Goal: Information Seeking & Learning: Learn about a topic

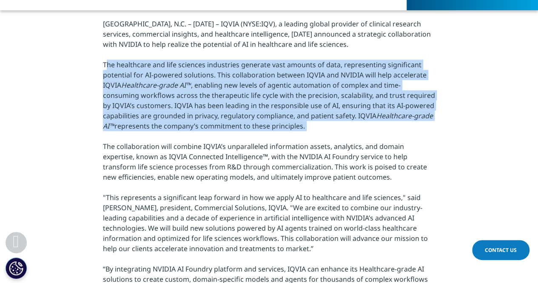
click at [264, 111] on p "RESEARCH TRIANGLE PARK, N.C. – January 13, 2025 – IQVIA (NYSE:IQV), a leading g…" at bounding box center [269, 169] width 332 height 301
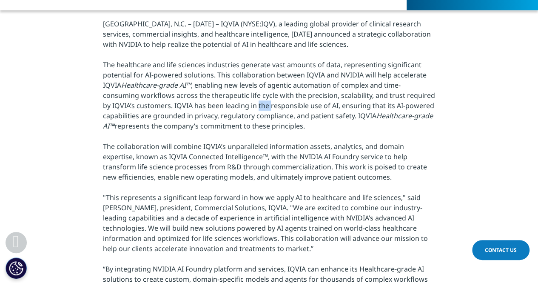
click at [264, 111] on p "RESEARCH TRIANGLE PARK, N.C. – January 13, 2025 – IQVIA (NYSE:IQV), a leading g…" at bounding box center [269, 169] width 332 height 301
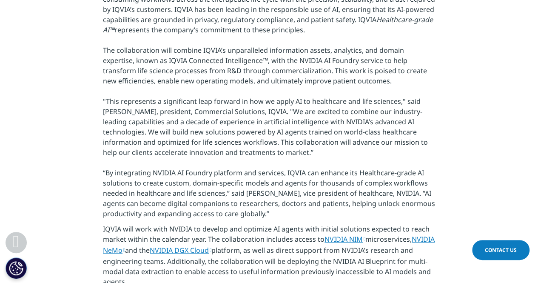
scroll to position [391, 0]
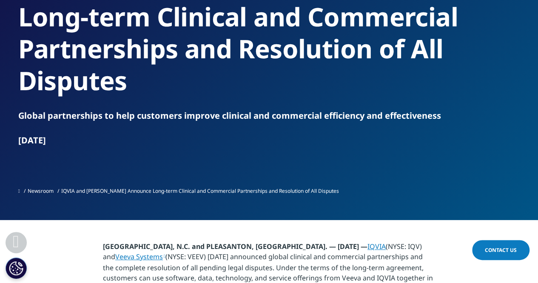
scroll to position [255, 0]
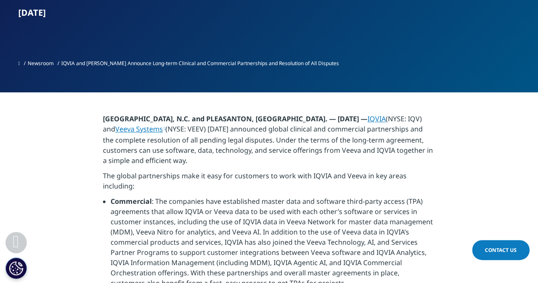
click at [229, 196] on li "Commercial : The companies have established master data and software third-part…" at bounding box center [273, 245] width 324 height 98
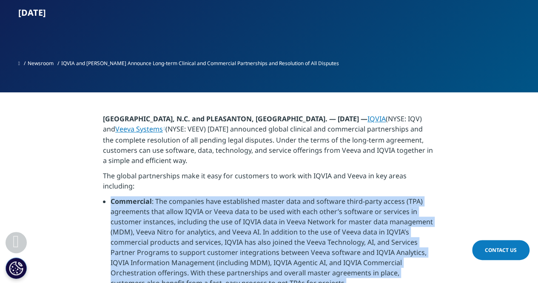
click at [229, 196] on li "Commercial : The companies have established master data and software third-part…" at bounding box center [273, 245] width 324 height 98
drag, startPoint x: 225, startPoint y: 177, endPoint x: 235, endPoint y: 134, distance: 44.0
click at [225, 196] on li "Commercial : The companies have established master data and software third-part…" at bounding box center [273, 245] width 324 height 98
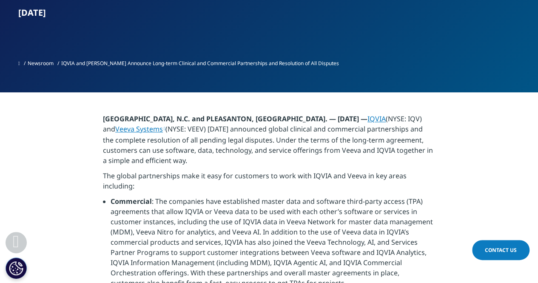
click at [241, 114] on p "RESEARCH TRIANGLE PARK, N.C. and PLEASANTON, Calif. — August 18, 2025 — IQVIA (…" at bounding box center [269, 142] width 332 height 57
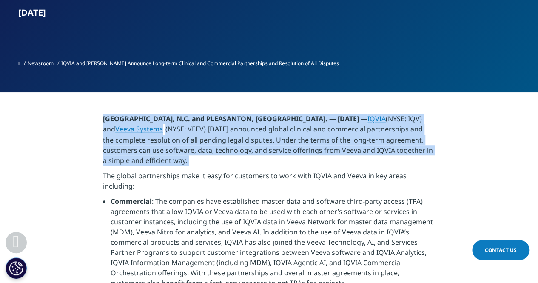
click at [241, 114] on p "RESEARCH TRIANGLE PARK, N.C. and PLEASANTON, Calif. — August 18, 2025 — IQVIA (…" at bounding box center [269, 142] width 332 height 57
click at [233, 114] on p "RESEARCH TRIANGLE PARK, N.C. and PLEASANTON, Calif. — August 18, 2025 — IQVIA (…" at bounding box center [269, 142] width 332 height 57
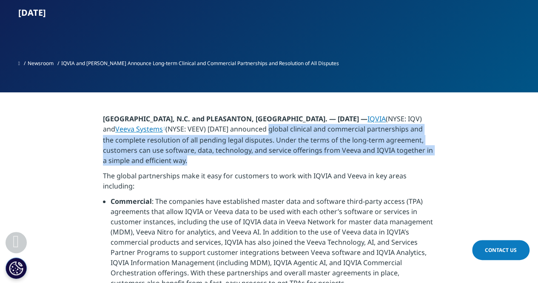
drag, startPoint x: 258, startPoint y: 99, endPoint x: 251, endPoint y: 127, distance: 29.2
click at [251, 127] on p "RESEARCH TRIANGLE PARK, N.C. and PLEASANTON, Calif. — August 18, 2025 — IQVIA (…" at bounding box center [269, 142] width 332 height 57
copy p "global clinical and commercial partnerships and the complete resolution of all …"
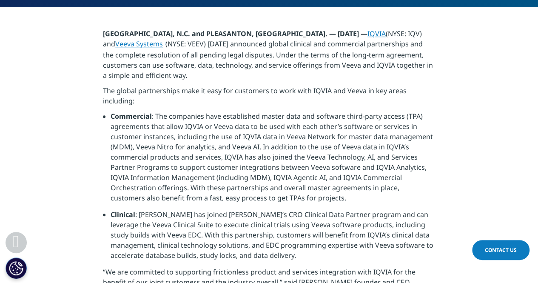
click at [236, 156] on li "Commercial : The companies have established master data and software third-part…" at bounding box center [273, 160] width 324 height 98
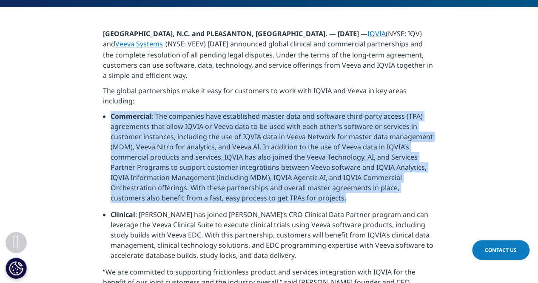
click at [236, 156] on li "Commercial : The companies have established master data and software third-part…" at bounding box center [273, 160] width 324 height 98
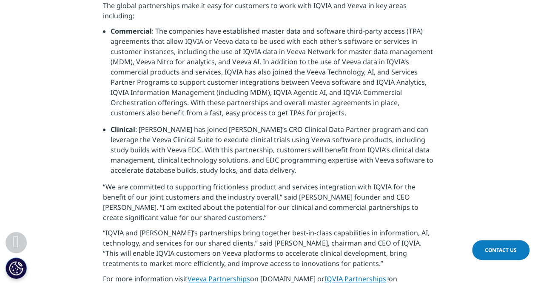
click at [238, 182] on p "“We are committed to supporting frictionless product and services integration w…" at bounding box center [269, 205] width 332 height 46
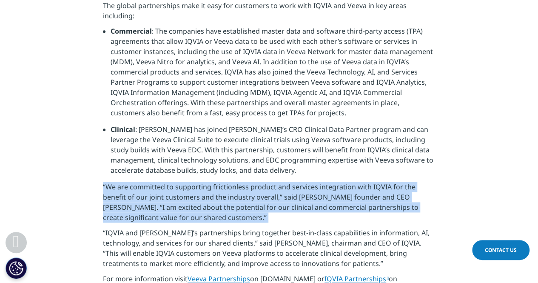
click at [238, 182] on p "“We are committed to supporting frictionless product and services integration w…" at bounding box center [269, 205] width 332 height 46
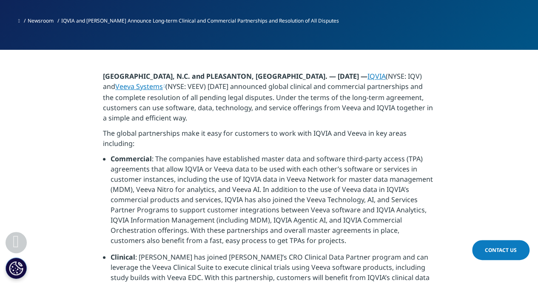
scroll to position [255, 0]
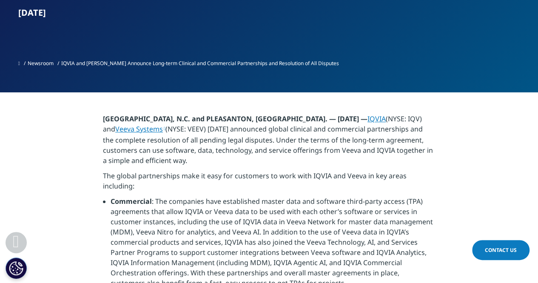
click at [238, 171] on p "The global partnerships make it easy for customers to work with IQVIA and Veeva…" at bounding box center [269, 184] width 332 height 26
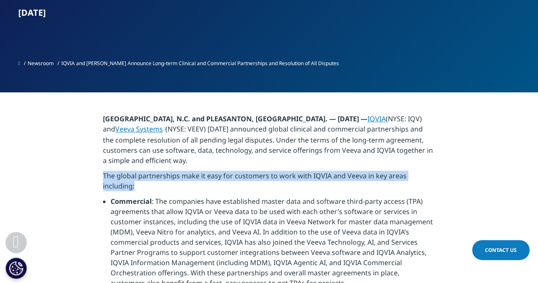
click at [238, 171] on p "The global partnerships make it easy for customers to work with IQVIA and Veeva…" at bounding box center [269, 184] width 332 height 26
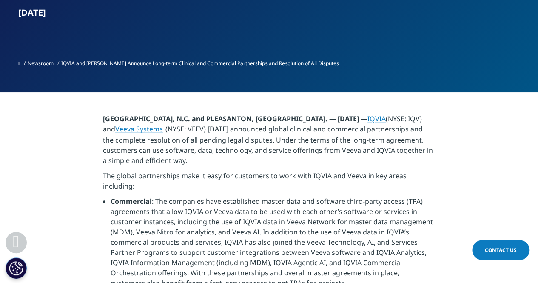
click at [236, 196] on li "Commercial : The companies have established master data and software third-part…" at bounding box center [273, 245] width 324 height 98
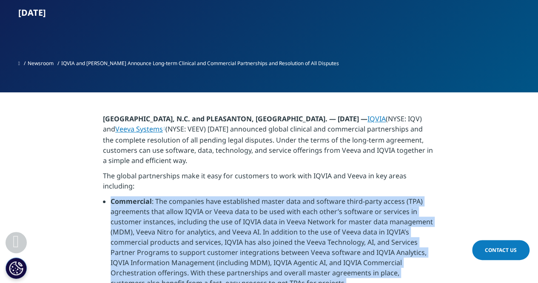
click at [236, 196] on li "Commercial : The companies have established master data and software third-part…" at bounding box center [273, 245] width 324 height 98
click at [239, 207] on li "Commercial : The companies have established master data and software third-part…" at bounding box center [273, 245] width 324 height 98
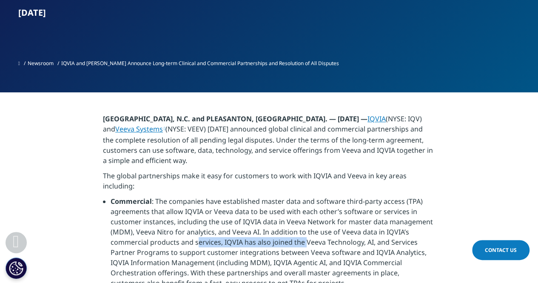
drag, startPoint x: 196, startPoint y: 208, endPoint x: 304, endPoint y: 213, distance: 108.1
click at [304, 213] on li "Commercial : The companies have established master data and software third-part…" at bounding box center [273, 245] width 324 height 98
click at [287, 224] on li "Commercial : The companies have established master data and software third-part…" at bounding box center [273, 245] width 324 height 98
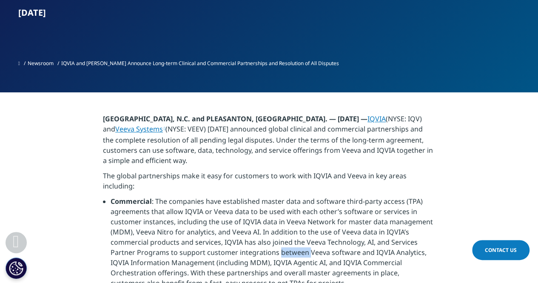
click at [287, 224] on li "Commercial : The companies have established master data and software third-part…" at bounding box center [273, 245] width 324 height 98
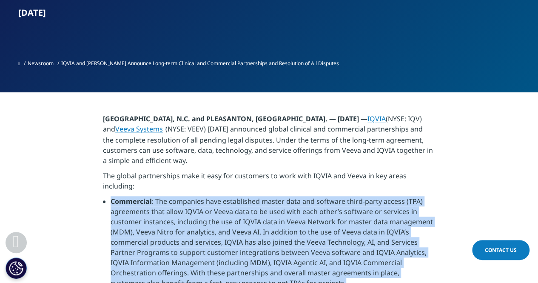
click at [287, 224] on li "Commercial : The companies have established master data and software third-part…" at bounding box center [273, 245] width 324 height 98
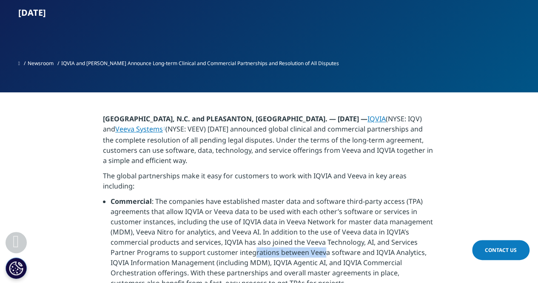
drag, startPoint x: 252, startPoint y: 223, endPoint x: 313, endPoint y: 225, distance: 60.8
click at [321, 223] on li "Commercial : The companies have established master data and software third-part…" at bounding box center [273, 245] width 324 height 98
click at [305, 230] on li "Commercial : The companies have established master data and software third-part…" at bounding box center [273, 245] width 324 height 98
drag, startPoint x: 284, startPoint y: 234, endPoint x: 359, endPoint y: 232, distance: 75.3
click at [359, 232] on li "Commercial : The companies have established master data and software third-part…" at bounding box center [273, 245] width 324 height 98
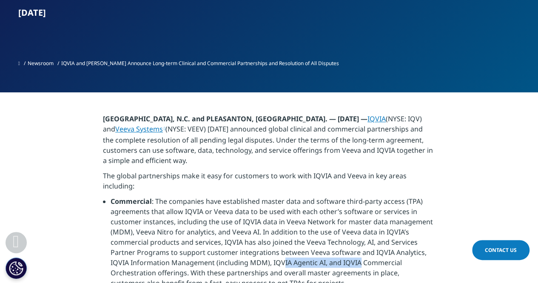
click at [350, 232] on li "Commercial : The companies have established master data and software third-part…" at bounding box center [273, 245] width 324 height 98
click at [301, 233] on li "Commercial : The companies have established master data and software third-part…" at bounding box center [273, 245] width 324 height 98
drag, startPoint x: 271, startPoint y: 231, endPoint x: 324, endPoint y: 229, distance: 53.6
click at [324, 229] on li "Commercial : The companies have established master data and software third-part…" at bounding box center [273, 245] width 324 height 98
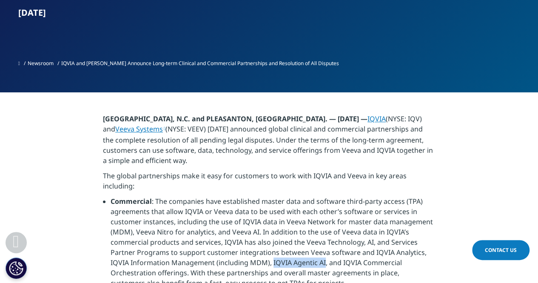
copy li "IQVIA Agentic AI"
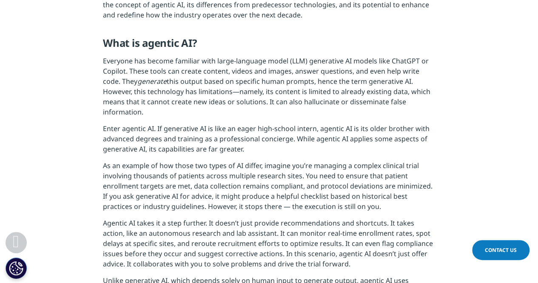
scroll to position [464, 0]
click at [348, 97] on p "Everyone has become familiar with large-language model (LLM) generative AI mode…" at bounding box center [269, 89] width 332 height 68
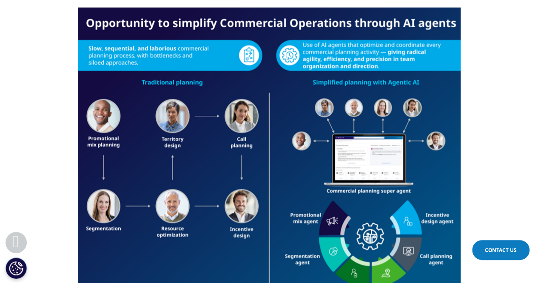
scroll to position [916, 0]
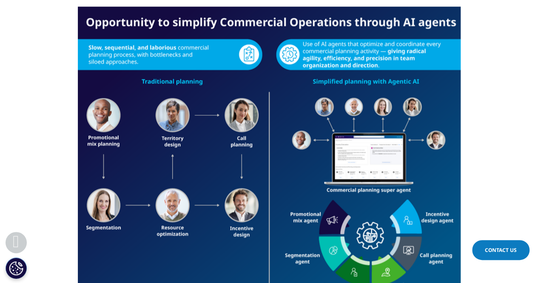
click at [348, 97] on img at bounding box center [269, 166] width 383 height 319
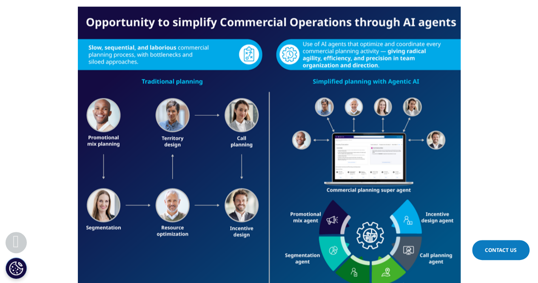
click at [348, 97] on img at bounding box center [269, 166] width 383 height 319
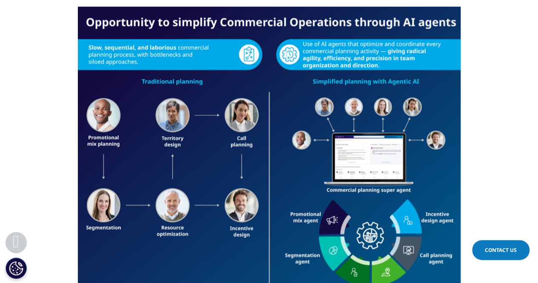
click at [348, 97] on img at bounding box center [269, 166] width 383 height 319
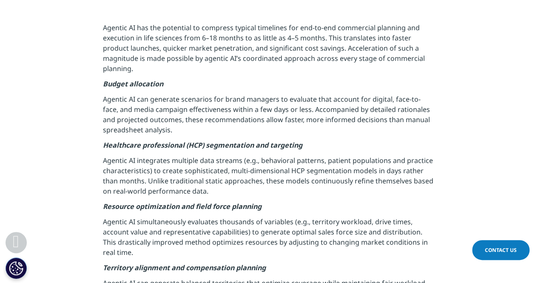
scroll to position [1242, 0]
click at [348, 97] on p "Agentic AI can generate scenarios for brand managers to evaluate that account f…" at bounding box center [269, 117] width 332 height 46
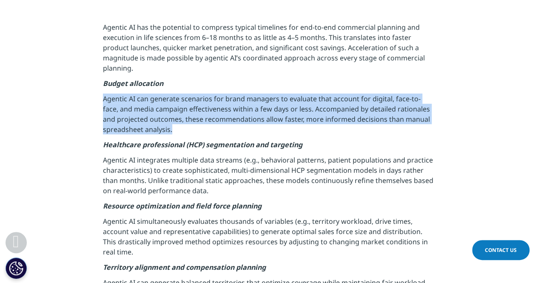
drag, startPoint x: 348, startPoint y: 97, endPoint x: 328, endPoint y: 150, distance: 56.2
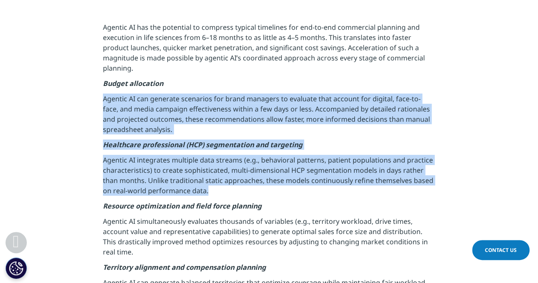
click at [328, 155] on p "Agentic AI integrates multiple data streams (e.g., behavioral patterns, patient…" at bounding box center [269, 178] width 332 height 46
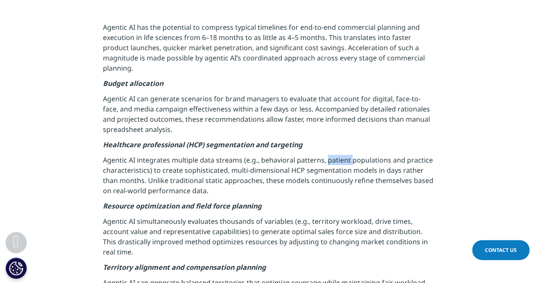
click at [328, 155] on p "Agentic AI integrates multiple data streams (e.g., behavioral patterns, patient…" at bounding box center [269, 178] width 332 height 46
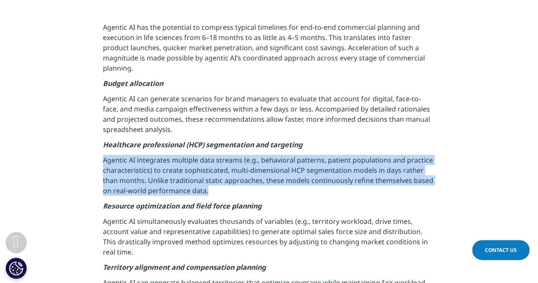
click at [328, 155] on p "Agentic AI integrates multiple data streams (e.g., behavioral patterns, patient…" at bounding box center [269, 178] width 332 height 46
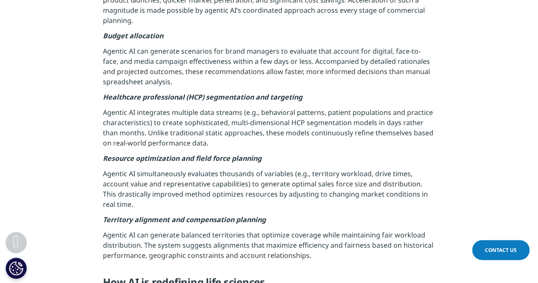
scroll to position [1293, 0]
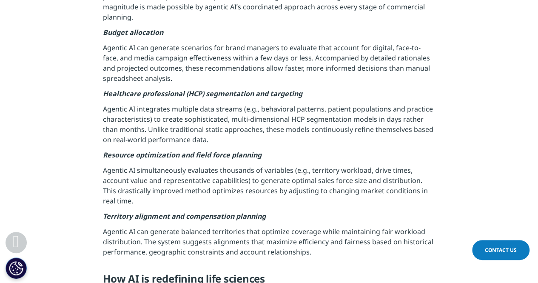
click at [274, 122] on p "Agentic AI integrates multiple data streams (e.g., behavioral patterns, patient…" at bounding box center [269, 127] width 332 height 46
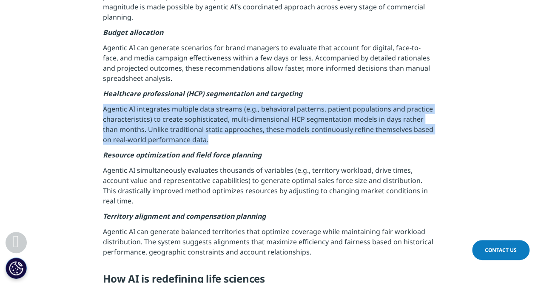
click at [274, 122] on p "Agentic AI integrates multiple data streams (e.g., behavioral patterns, patient…" at bounding box center [269, 127] width 332 height 46
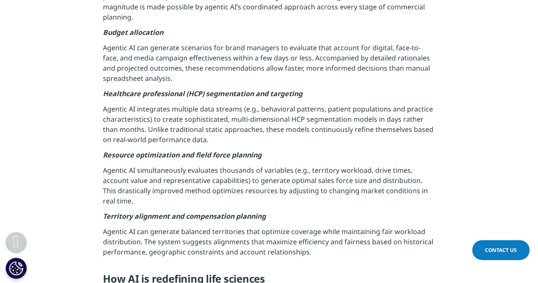
click at [274, 122] on p "Agentic AI integrates multiple data streams (e.g., behavioral patterns, patient…" at bounding box center [269, 127] width 332 height 46
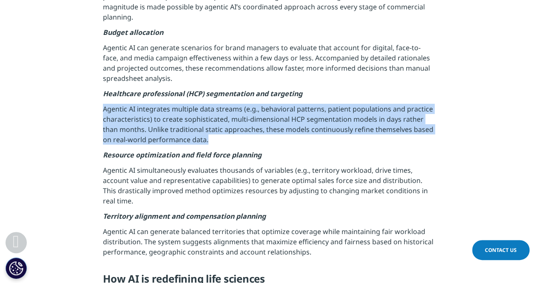
click at [274, 122] on p "Agentic AI integrates multiple data streams (e.g., behavioral patterns, patient…" at bounding box center [269, 127] width 332 height 46
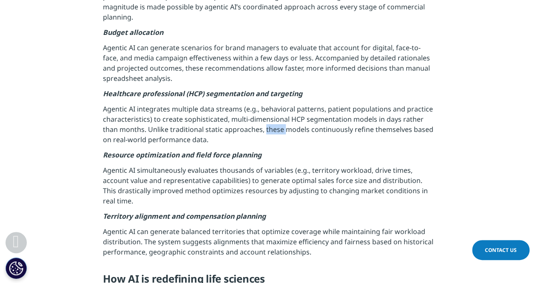
click at [274, 122] on p "Agentic AI integrates multiple data streams (e.g., behavioral patterns, patient…" at bounding box center [269, 127] width 332 height 46
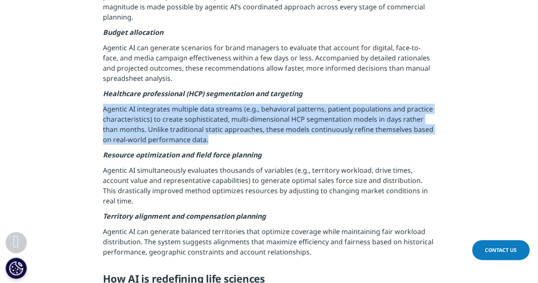
click at [274, 122] on p "Agentic AI integrates multiple data streams (e.g., behavioral patterns, patient…" at bounding box center [269, 127] width 332 height 46
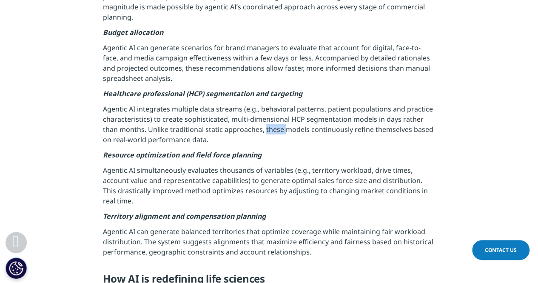
click at [274, 122] on p "Agentic AI integrates multiple data streams (e.g., behavioral patterns, patient…" at bounding box center [269, 127] width 332 height 46
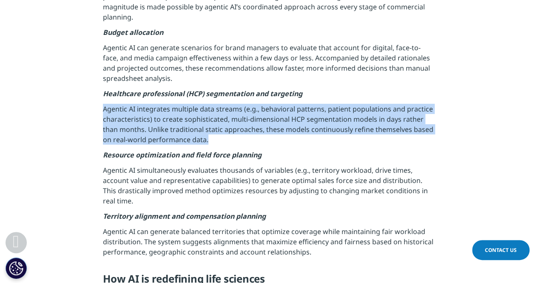
click at [274, 122] on p "Agentic AI integrates multiple data streams (e.g., behavioral patterns, patient…" at bounding box center [269, 127] width 332 height 46
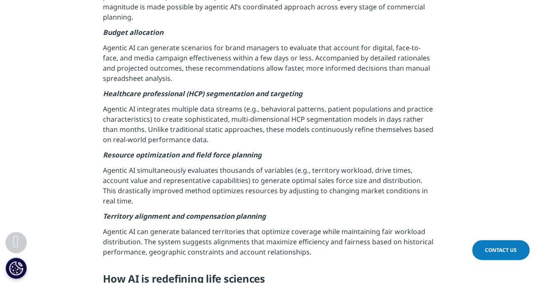
click at [274, 122] on p "Agentic AI integrates multiple data streams (e.g., behavioral patterns, patient…" at bounding box center [269, 127] width 332 height 46
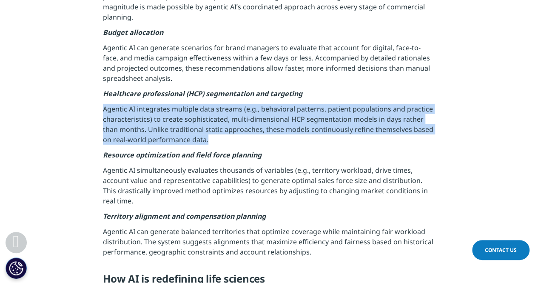
click at [274, 122] on p "Agentic AI integrates multiple data streams (e.g., behavioral patterns, patient…" at bounding box center [269, 127] width 332 height 46
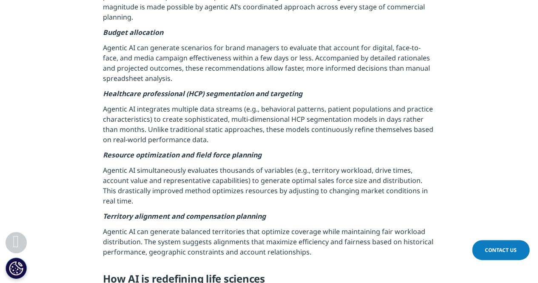
click at [274, 122] on p "Agentic AI integrates multiple data streams (e.g., behavioral patterns, patient…" at bounding box center [269, 127] width 332 height 46
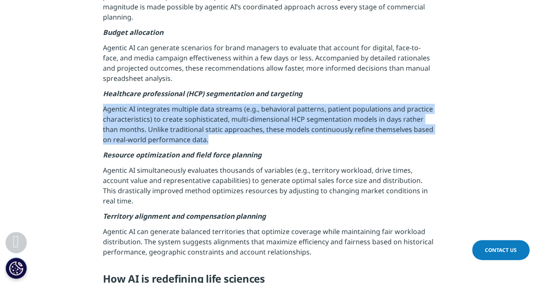
click at [274, 122] on p "Agentic AI integrates multiple data streams (e.g., behavioral patterns, patient…" at bounding box center [269, 127] width 332 height 46
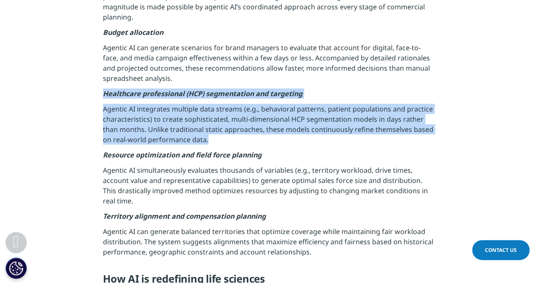
drag, startPoint x: 245, startPoint y: 135, endPoint x: 100, endPoint y: 87, distance: 152.8
copy div "Healthcare professional (HCP) segmentation and targeting Agentic AI integrates …"
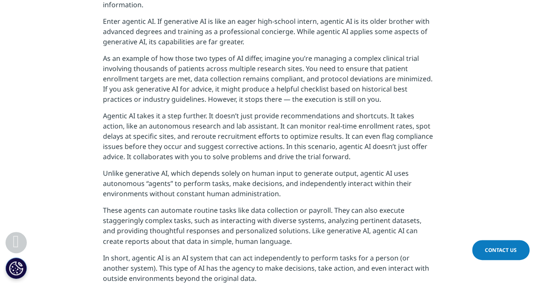
scroll to position [0, 0]
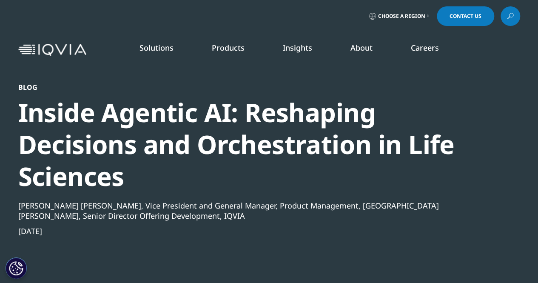
click at [335, 134] on h3 "See markets more clearly. Opportunities more often." at bounding box center [363, 157] width 108 height 63
click at [325, 134] on h3 "See markets more clearly. Opportunities more often." at bounding box center [363, 157] width 108 height 63
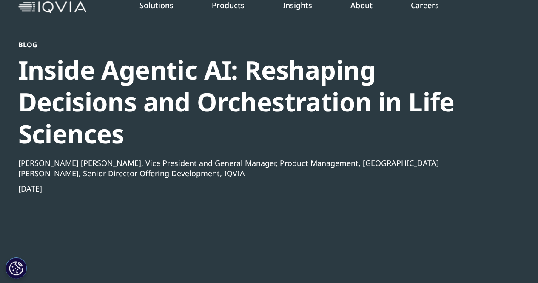
click at [460, 186] on link "Commercial Engagement Services" at bounding box center [484, 188] width 99 height 19
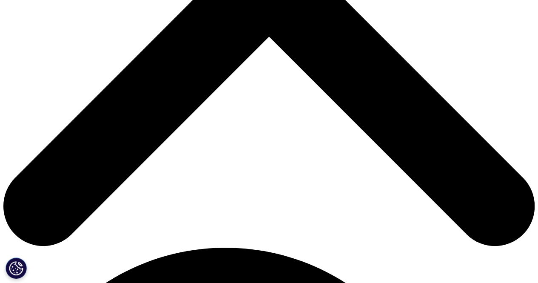
scroll to position [340, 0]
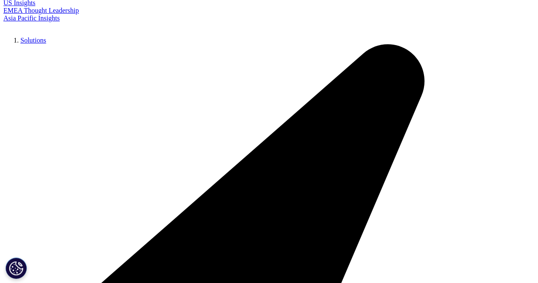
scroll to position [0, 0]
